Goal: Task Accomplishment & Management: Complete application form

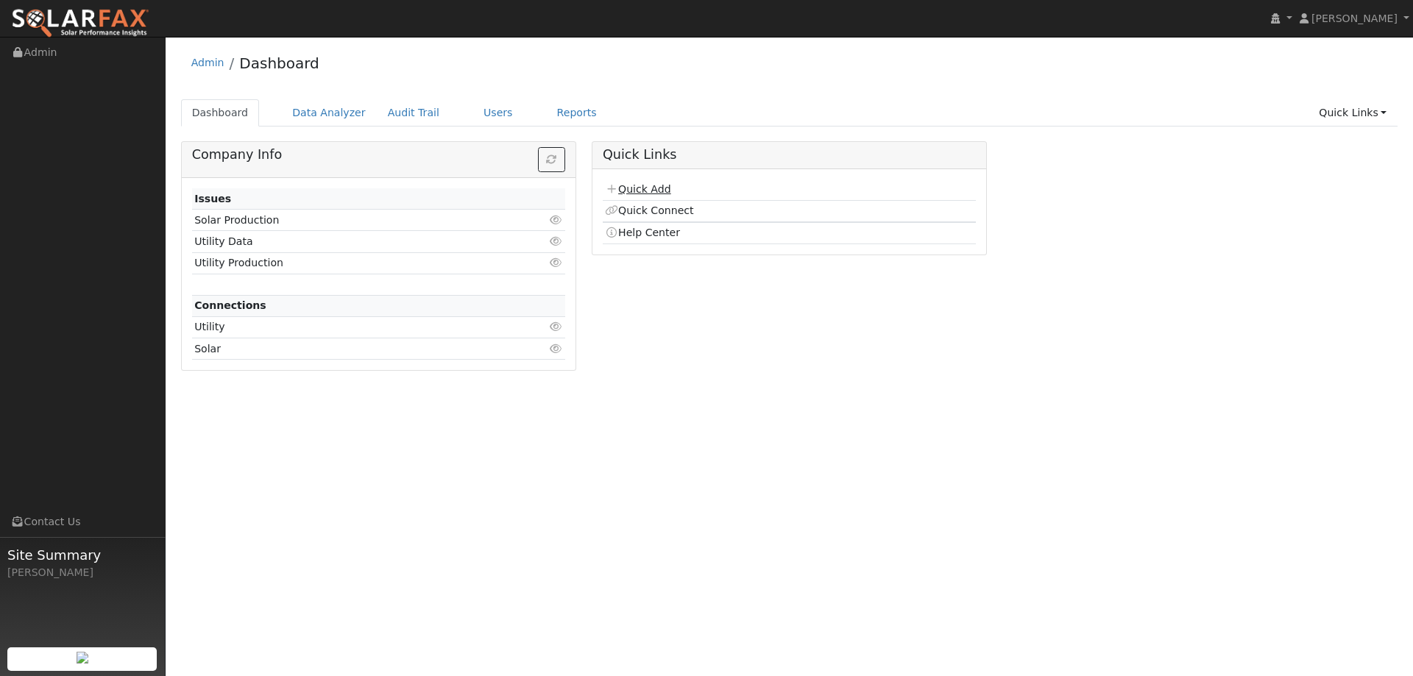
click at [643, 192] on link "Quick Add" at bounding box center [637, 189] width 65 height 12
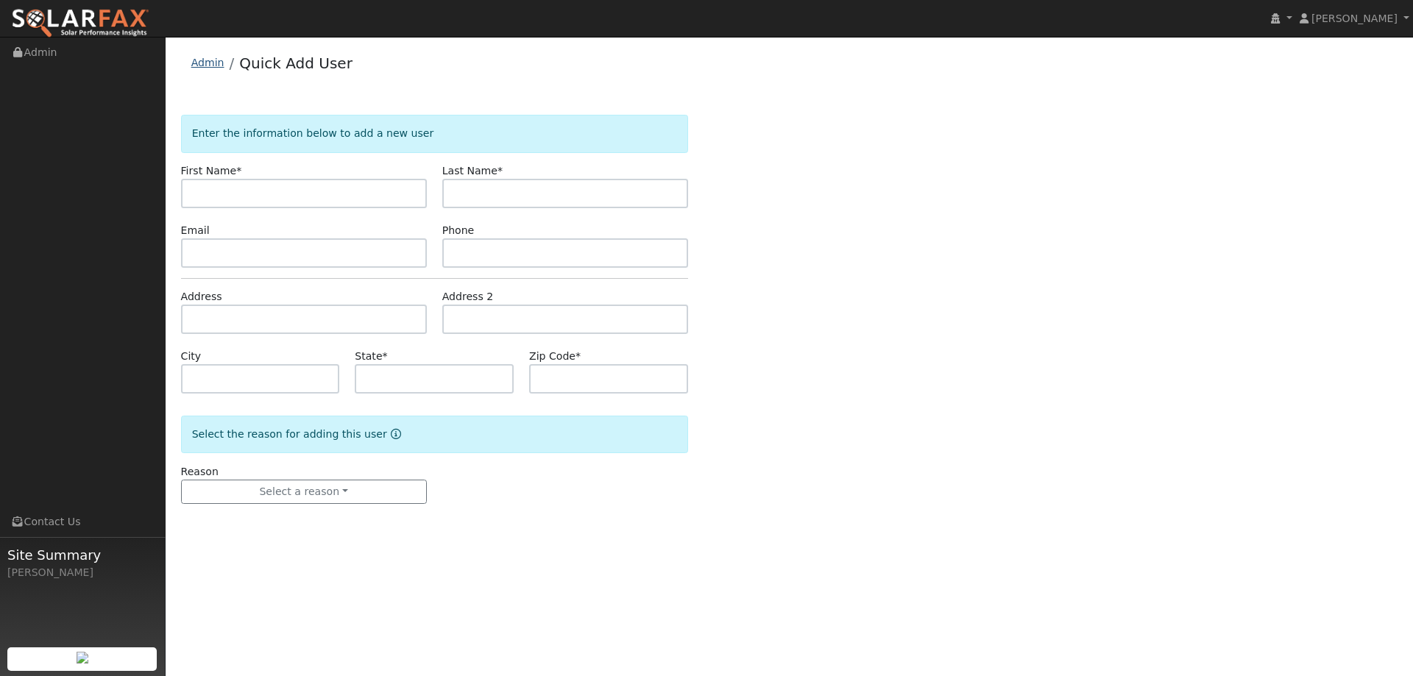
click at [219, 67] on link "Admin" at bounding box center [207, 63] width 33 height 12
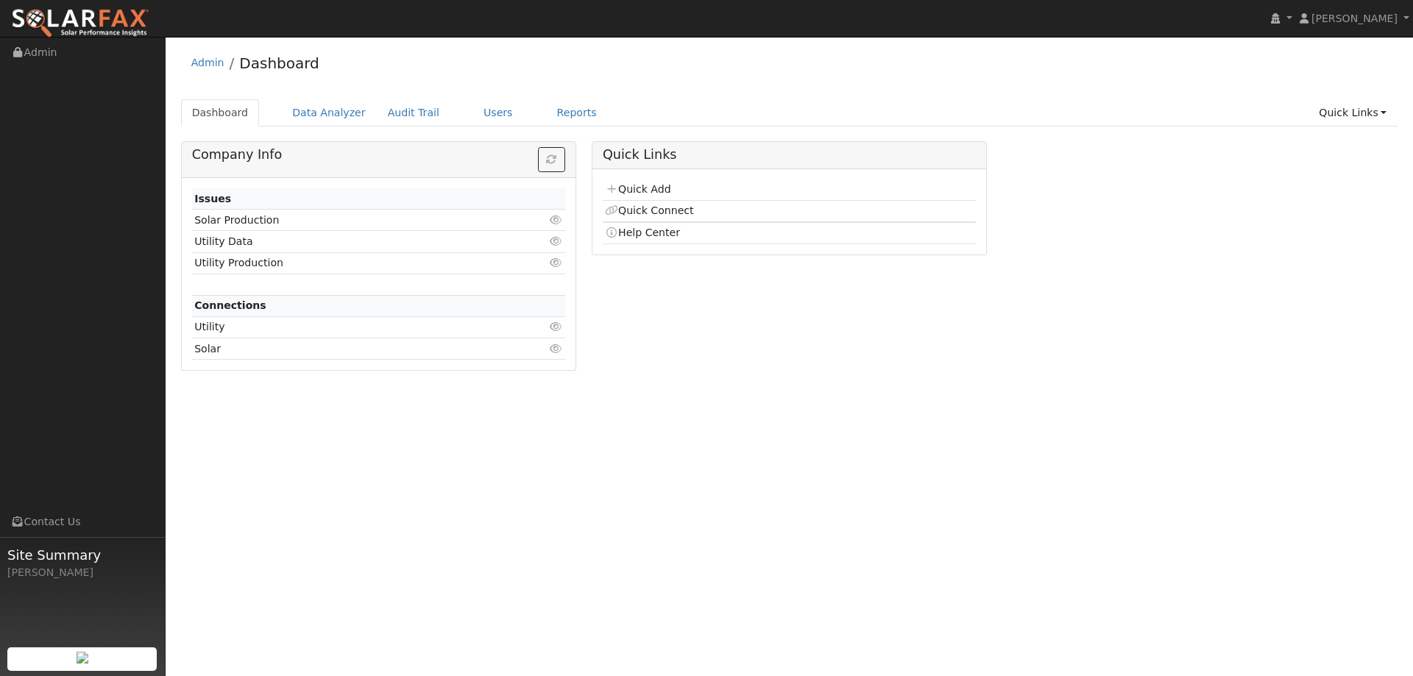
click at [449, 110] on ul "Dashboard Data Analyzer Audit Trail Users Reports Quick Links Quick Add Quick C…" at bounding box center [789, 112] width 1217 height 27
click at [474, 110] on link "Users" at bounding box center [498, 112] width 52 height 27
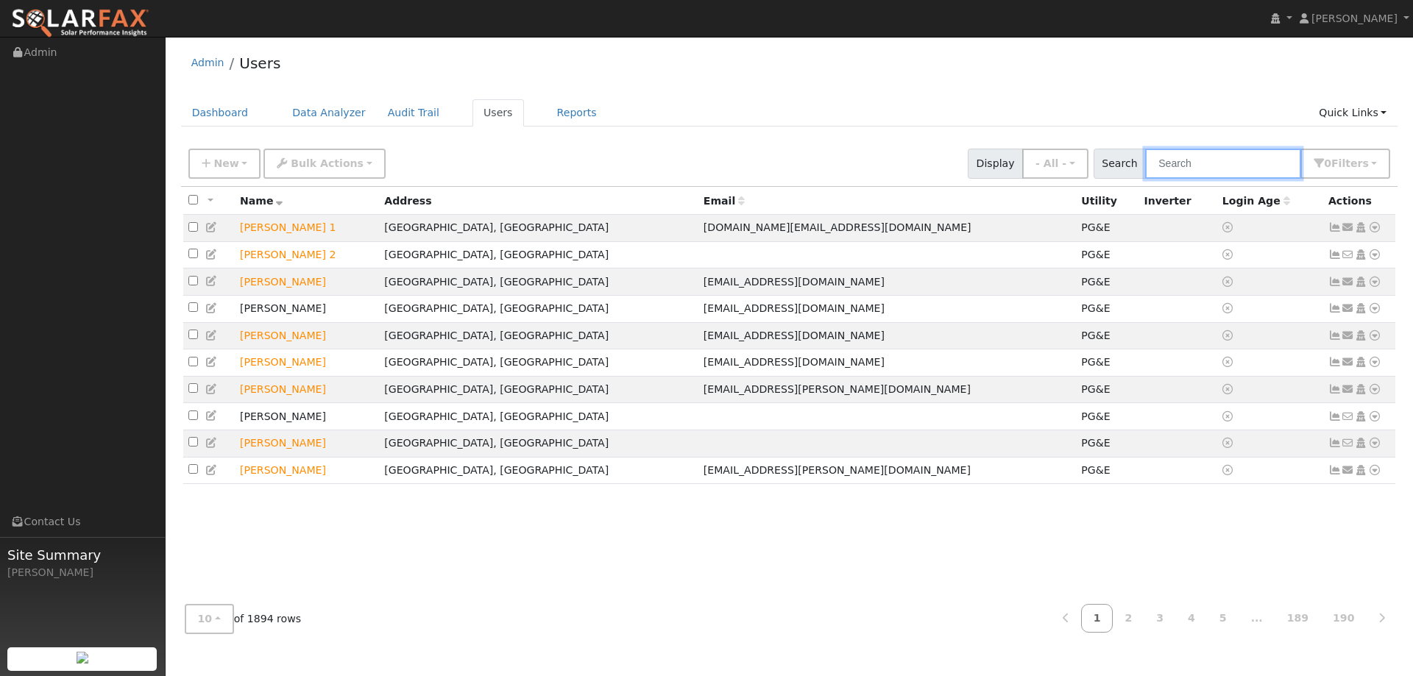
click at [1237, 171] on input "text" at bounding box center [1223, 164] width 156 height 30
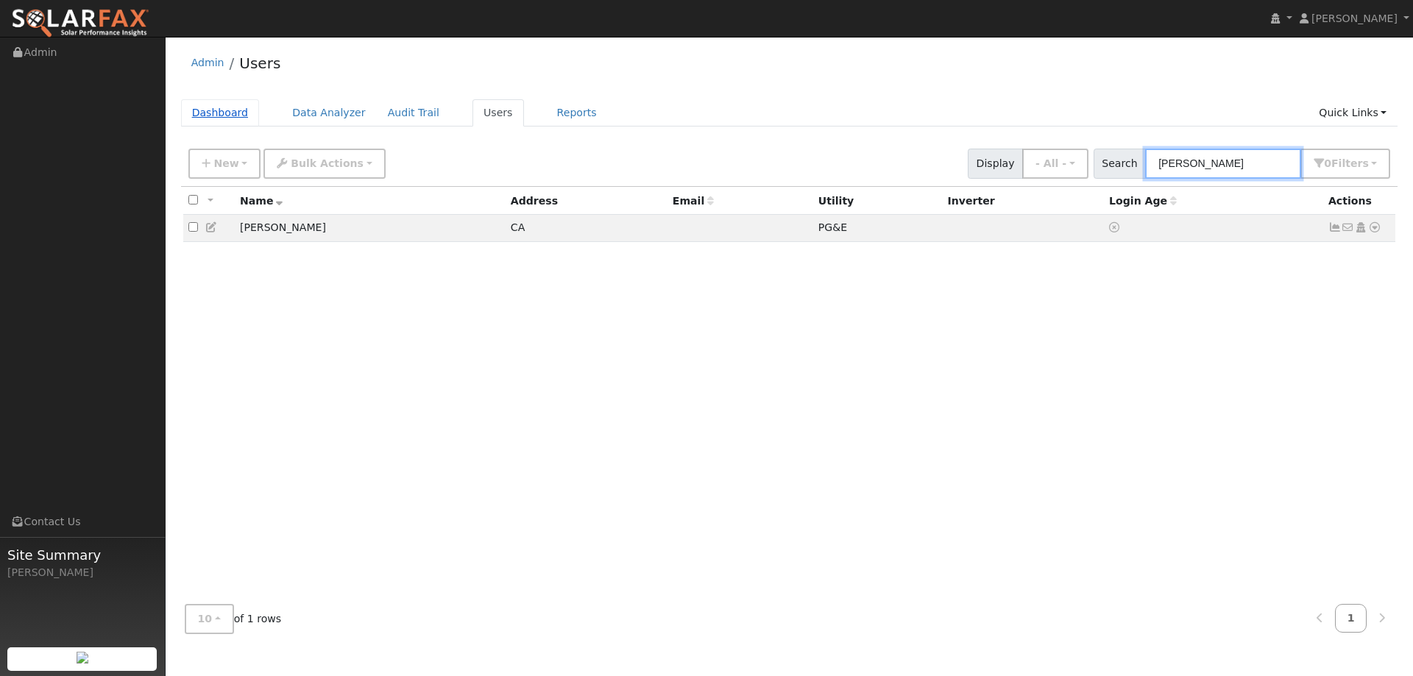
type input "Kathryn"
click at [229, 121] on link "Dashboard" at bounding box center [220, 112] width 79 height 27
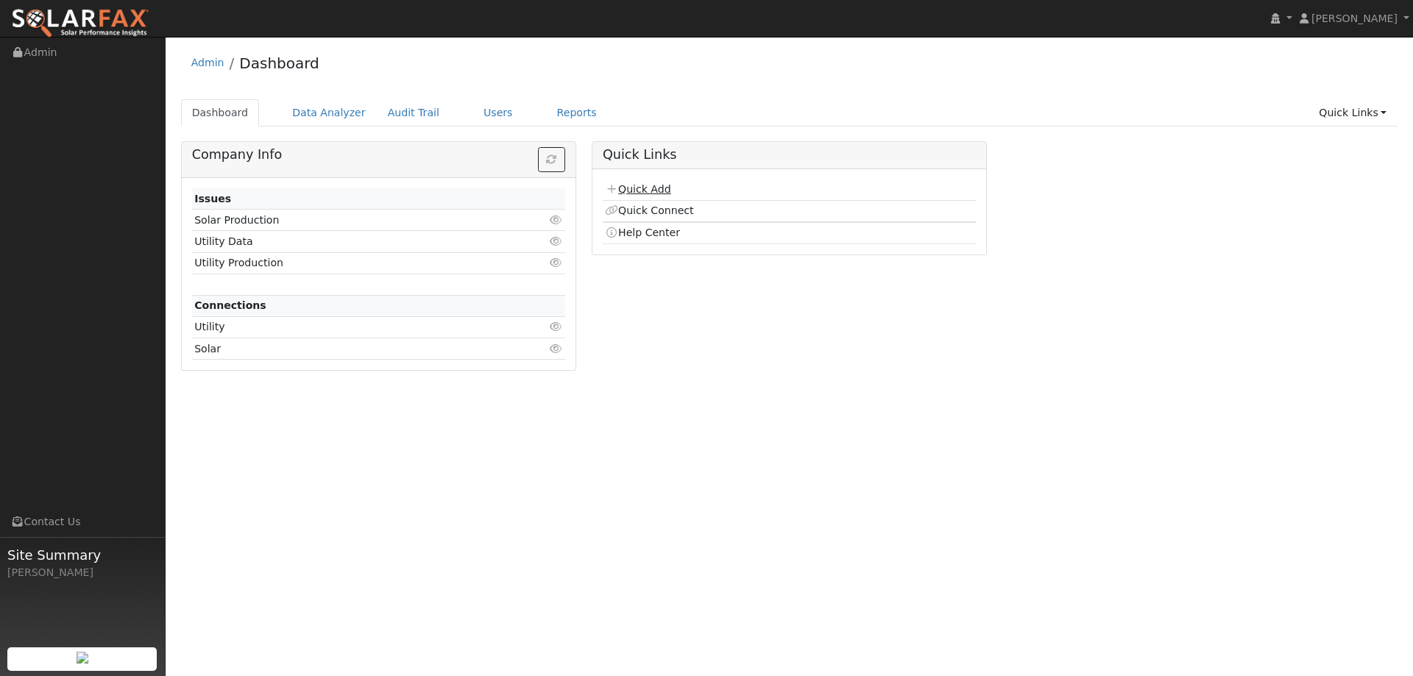
click at [648, 194] on link "Quick Add" at bounding box center [637, 189] width 65 height 12
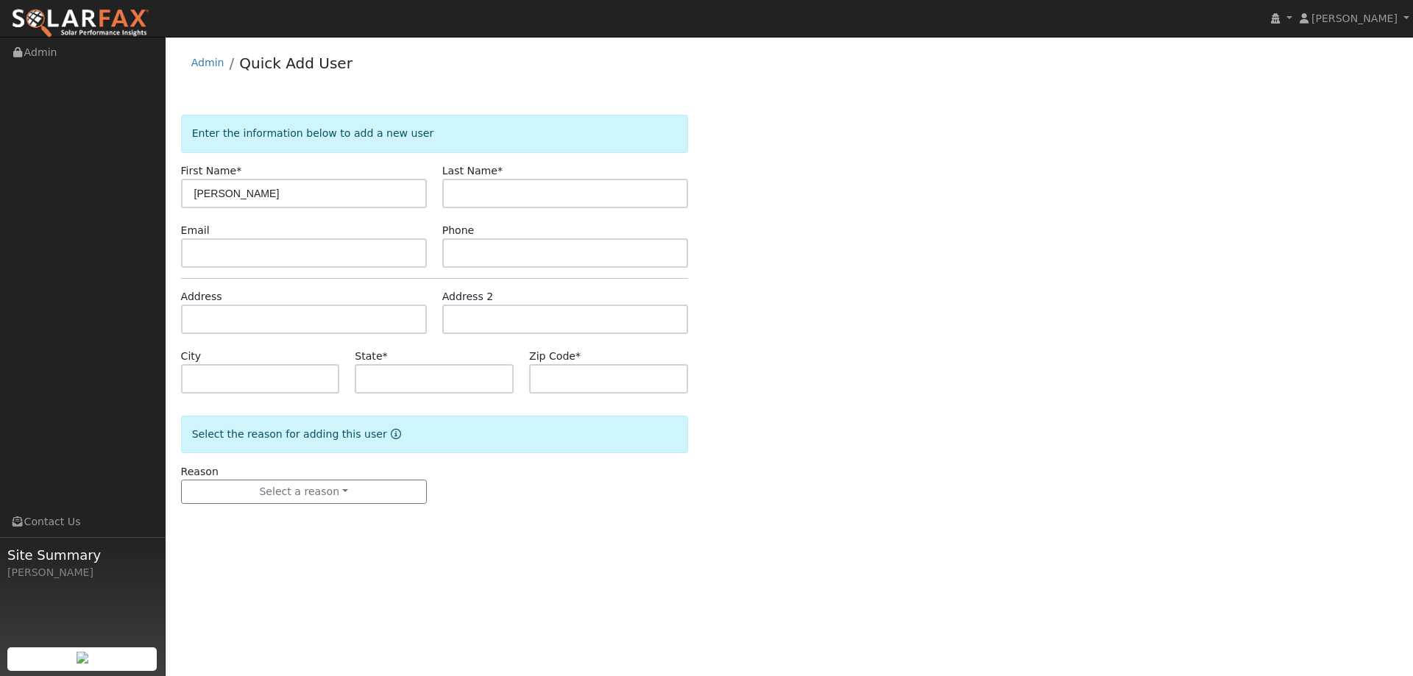
type input "[PERSON_NAME]"
click at [528, 194] on input "text" at bounding box center [565, 193] width 246 height 29
type input "[PERSON_NAME]"
drag, startPoint x: 291, startPoint y: 274, endPoint x: 294, endPoint y: 250, distance: 24.5
click at [293, 269] on form "Enter the information below to add a new user First Name * [PERSON_NAME] Last N…" at bounding box center [434, 324] width 507 height 419
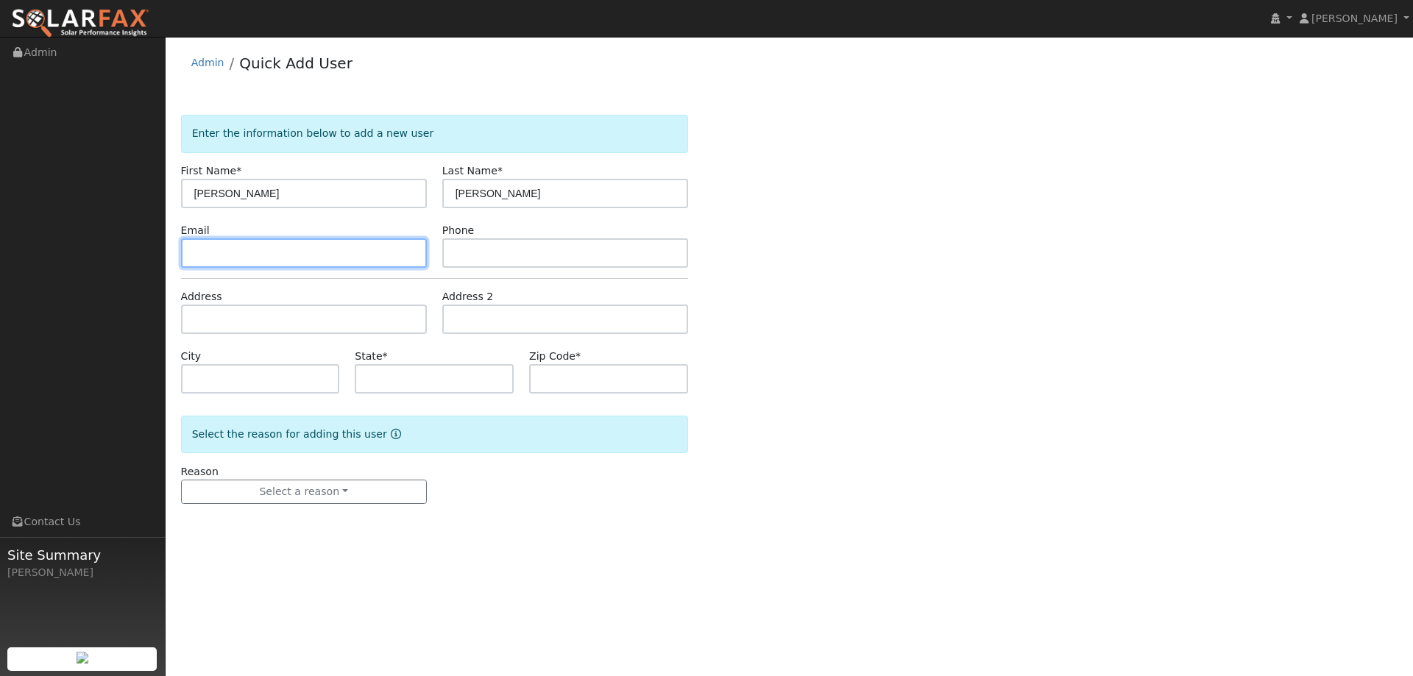
click at [294, 250] on input "text" at bounding box center [304, 252] width 246 height 29
click at [367, 252] on input "text" at bounding box center [304, 252] width 246 height 29
paste input "[EMAIL_ADDRESS][DOMAIN_NAME]"
type input "[EMAIL_ADDRESS][DOMAIN_NAME]"
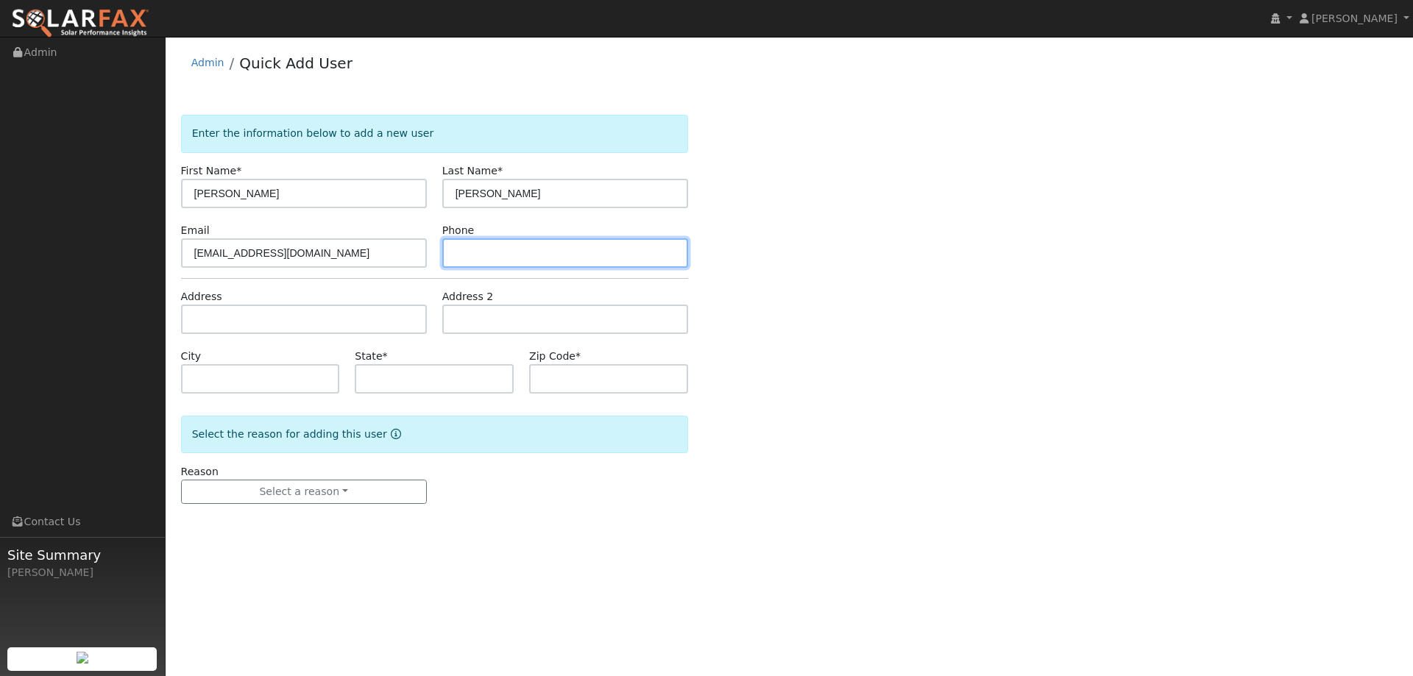
click at [637, 255] on input "text" at bounding box center [565, 252] width 246 height 29
paste input "(916) 671-4474"
type input "(916) 671-4474"
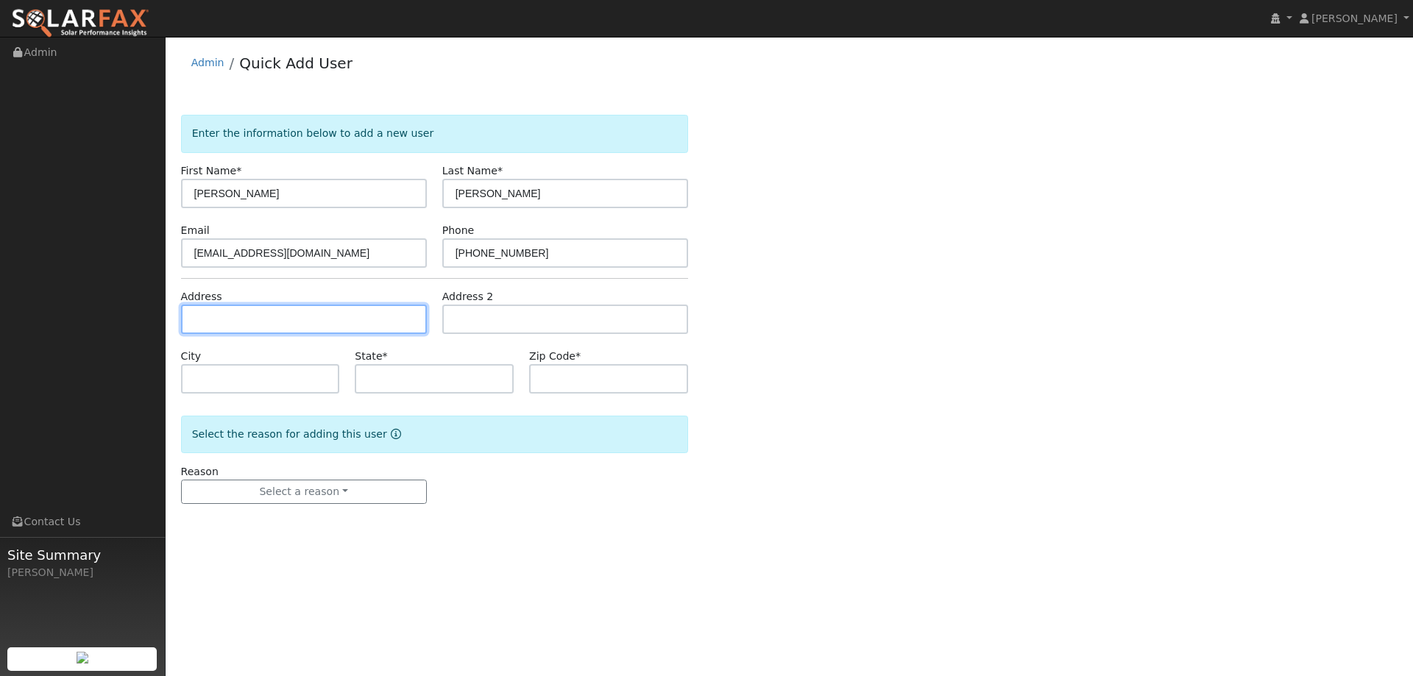
click at [274, 327] on input "text" at bounding box center [304, 319] width 246 height 29
paste input "8430 Quail Canyon Road"
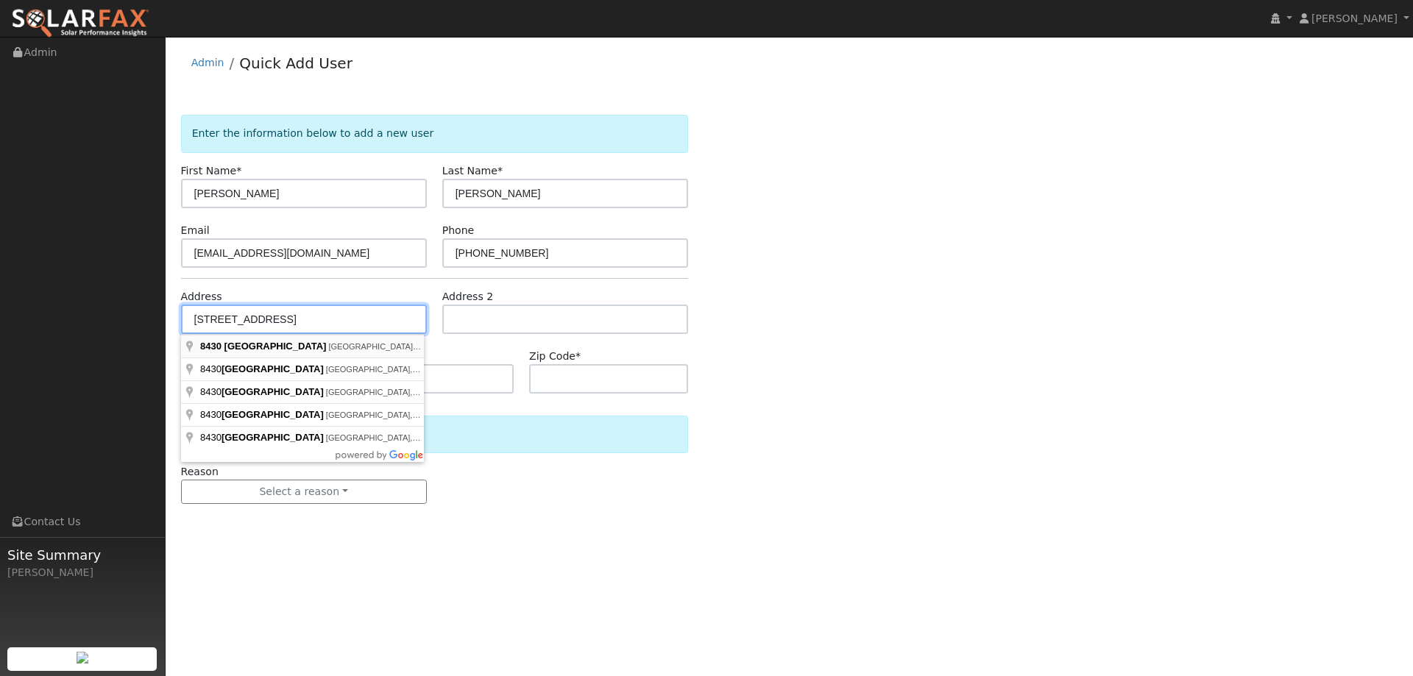
type input "8430 Quail Canyon Road"
type input "Vacaville"
type input "CA"
type input "95688"
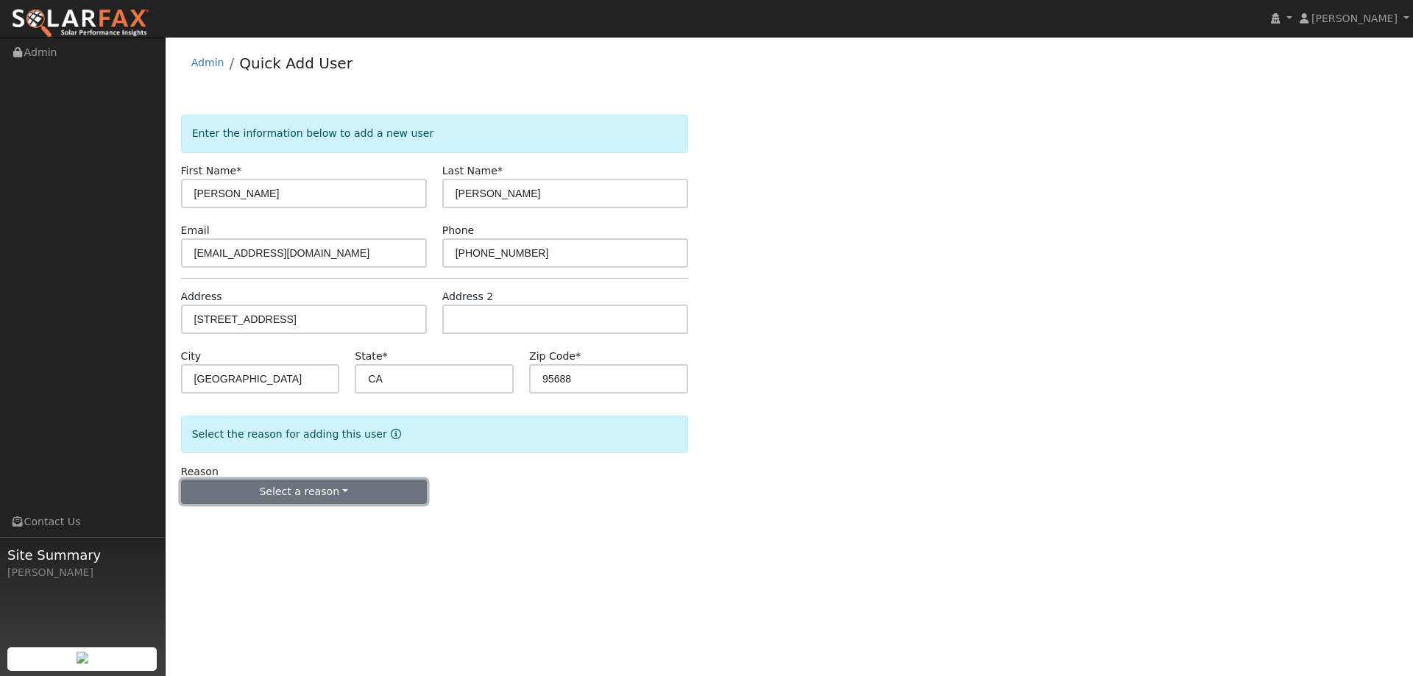
click at [329, 487] on button "Select a reason" at bounding box center [304, 492] width 246 height 25
drag, startPoint x: 327, startPoint y: 508, endPoint x: 297, endPoint y: 529, distance: 37.0
click at [327, 509] on div "New lead New customer adding solar New customer has solar" at bounding box center [263, 543] width 164 height 74
drag, startPoint x: 297, startPoint y: 528, endPoint x: 313, endPoint y: 498, distance: 33.9
click at [297, 528] on form "Enter the information below to add a new user First Name * Kathryn Last Name * …" at bounding box center [434, 324] width 507 height 419
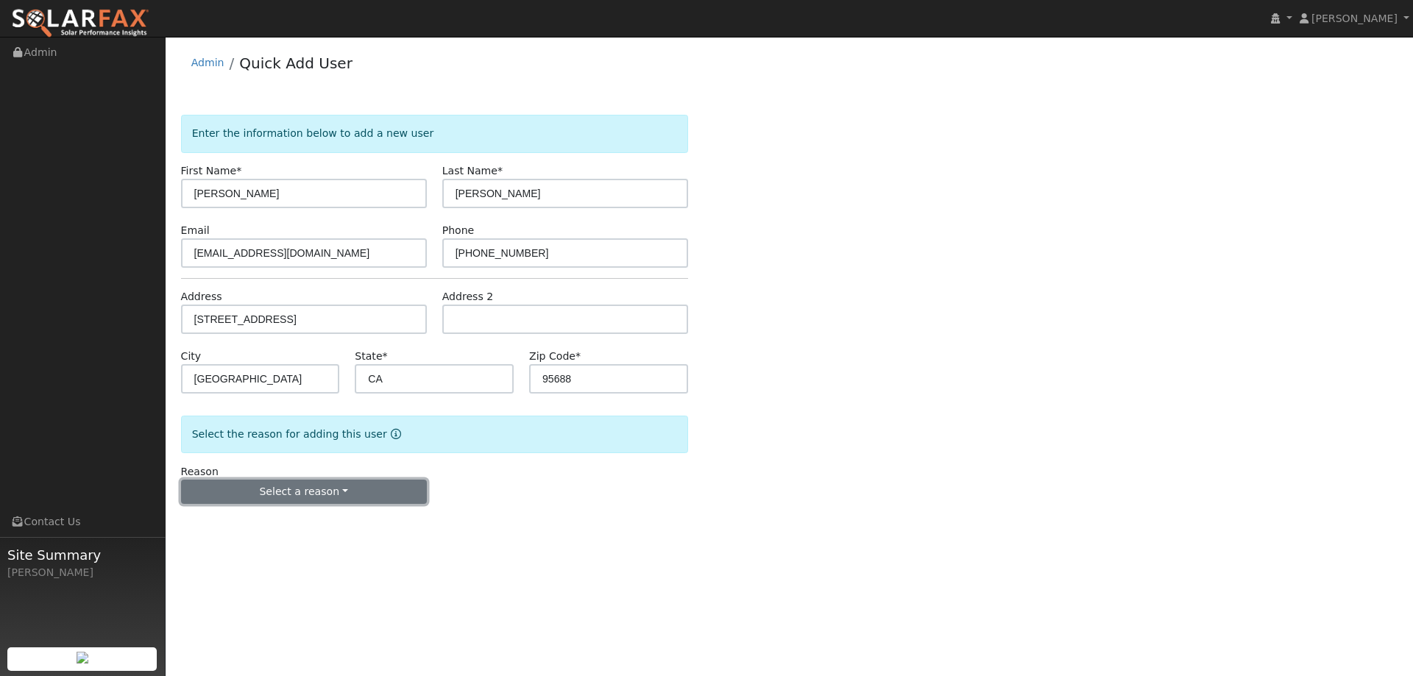
click at [316, 493] on button "Select a reason" at bounding box center [304, 492] width 246 height 25
click at [286, 521] on link "New lead" at bounding box center [263, 522] width 163 height 21
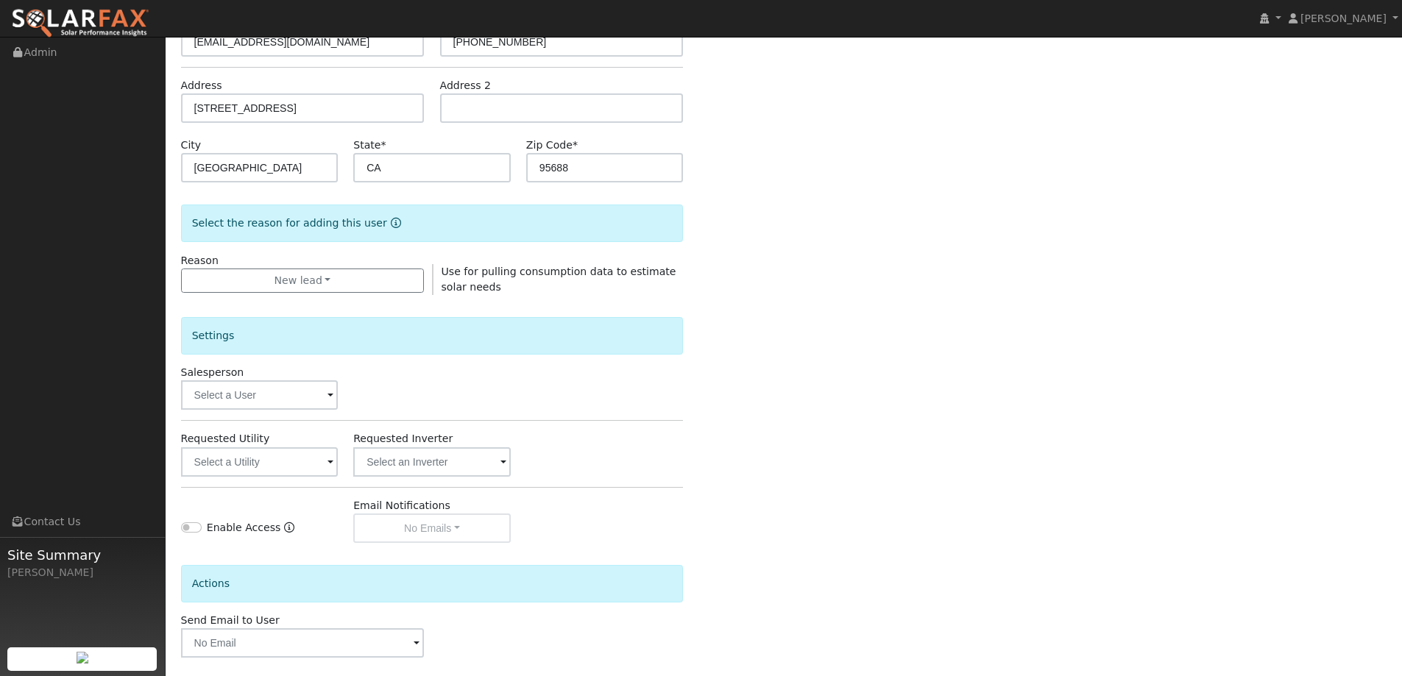
scroll to position [277, 0]
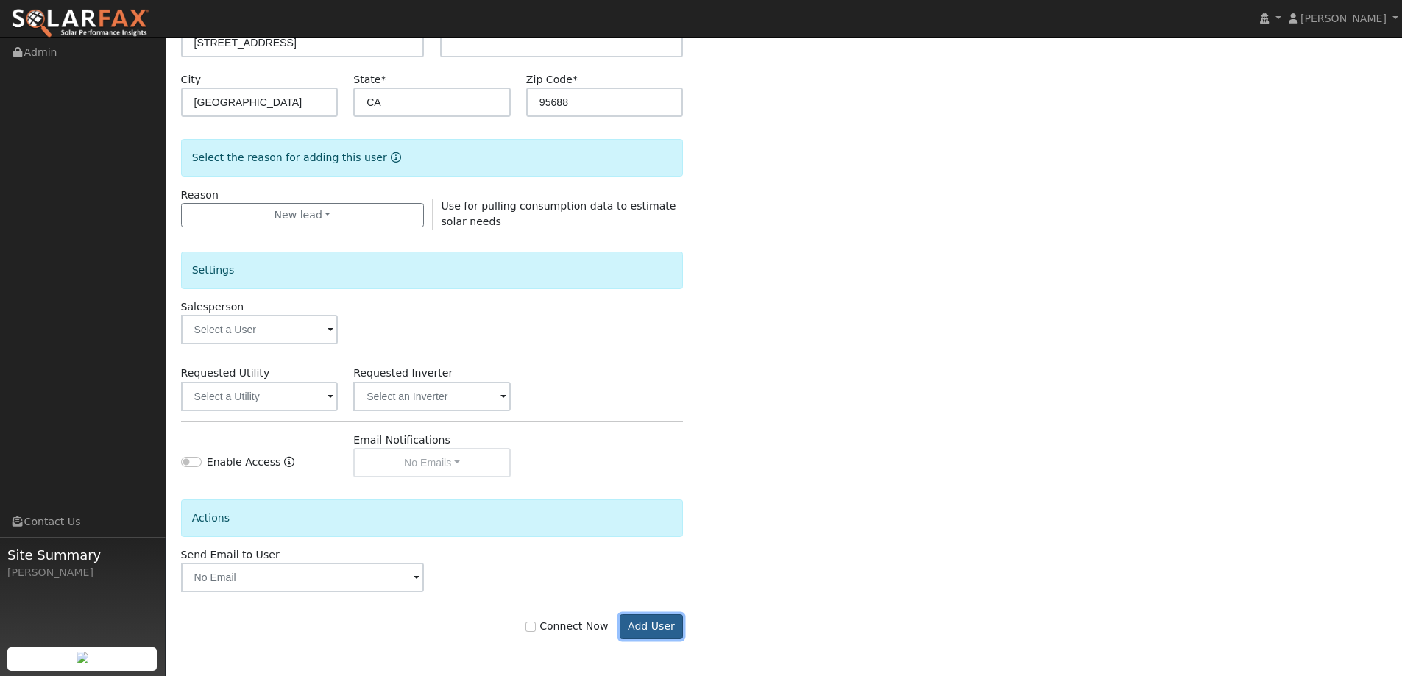
click at [661, 625] on button "Add User" at bounding box center [652, 626] width 64 height 25
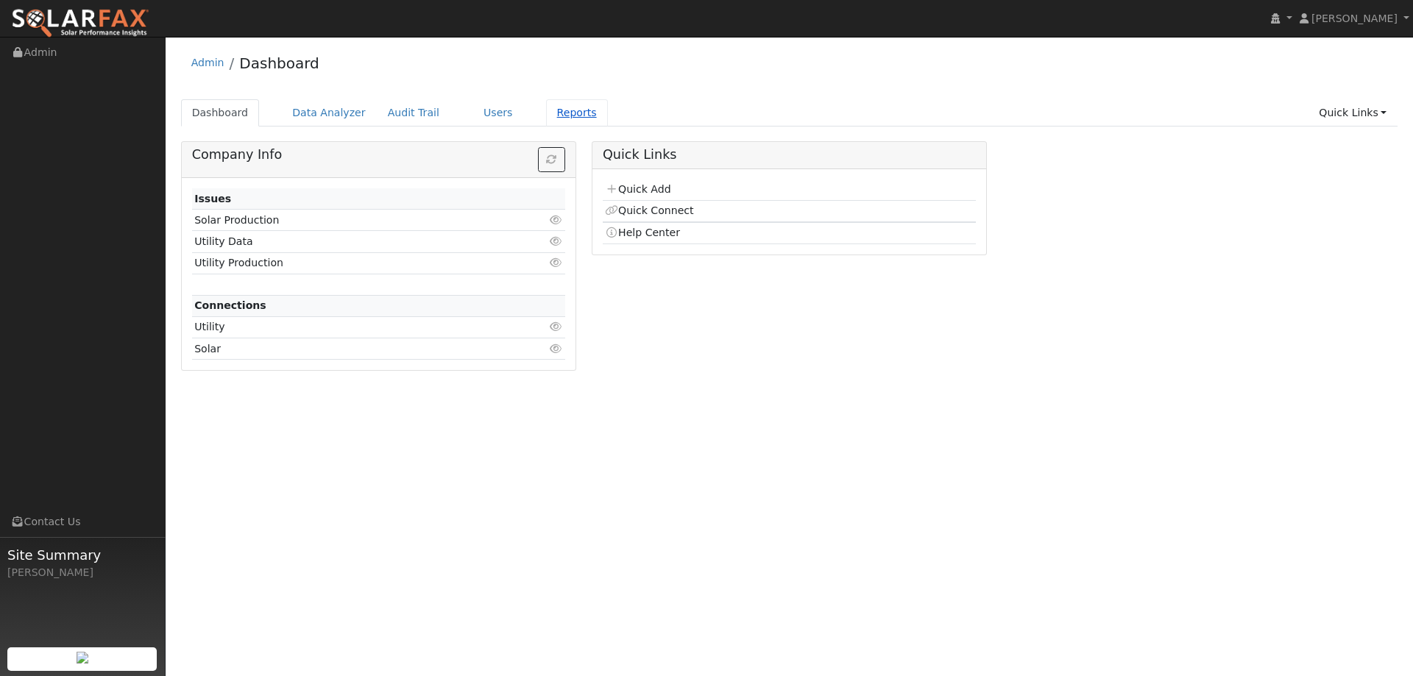
click at [546, 124] on link "Reports" at bounding box center [577, 112] width 62 height 27
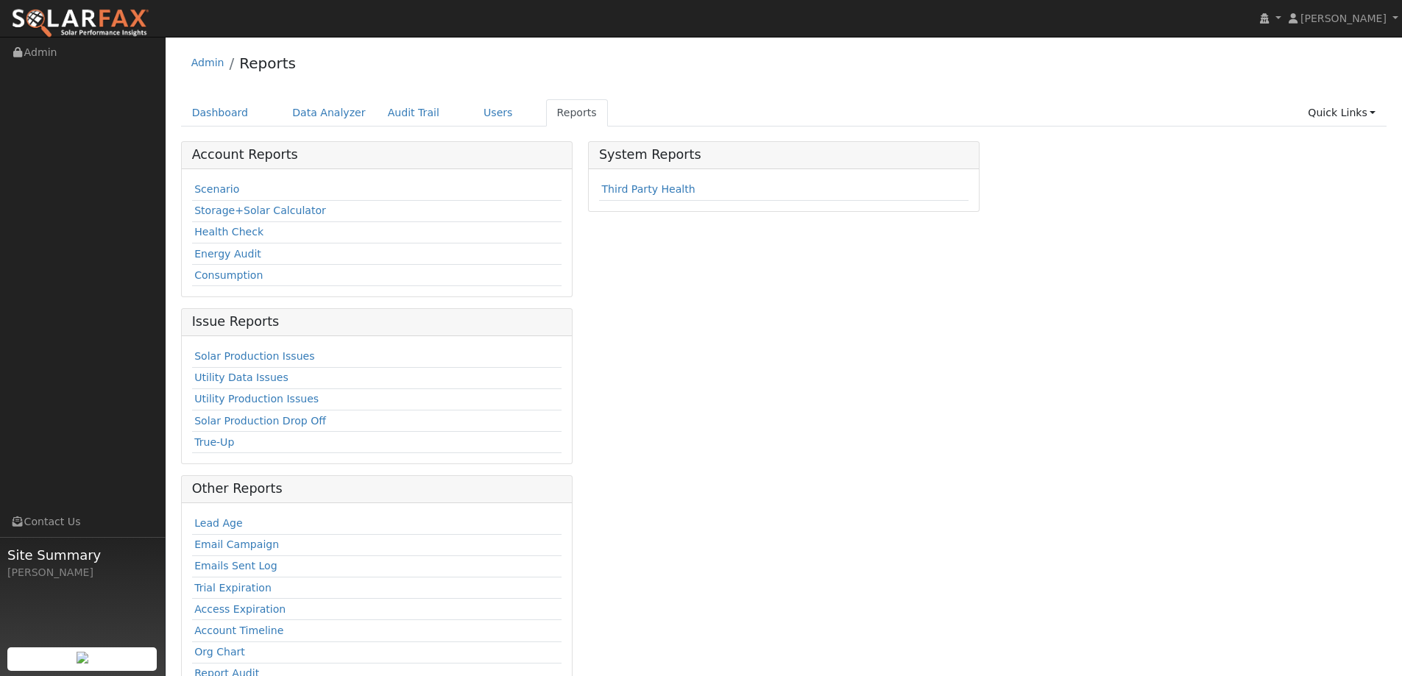
click at [478, 118] on link "Users" at bounding box center [498, 112] width 52 height 27
